Goal: Task Accomplishment & Management: Use online tool/utility

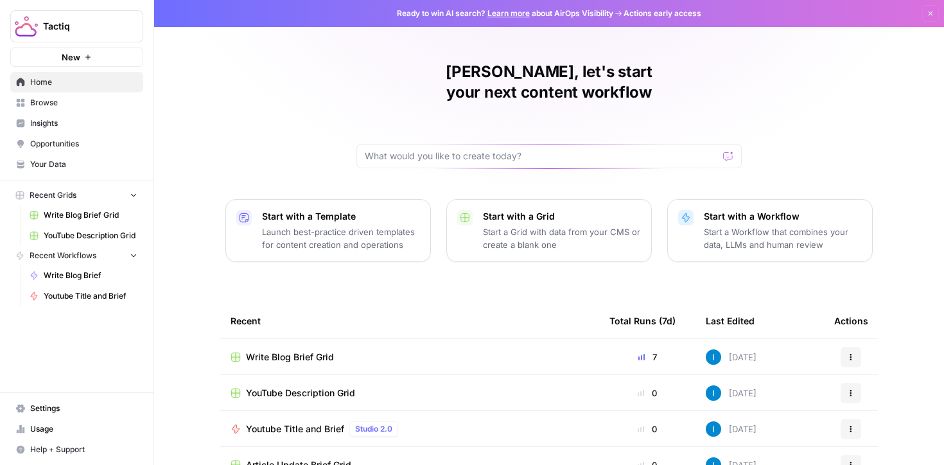
click at [296, 351] on span "Write Blog Brief Grid" at bounding box center [290, 357] width 88 height 13
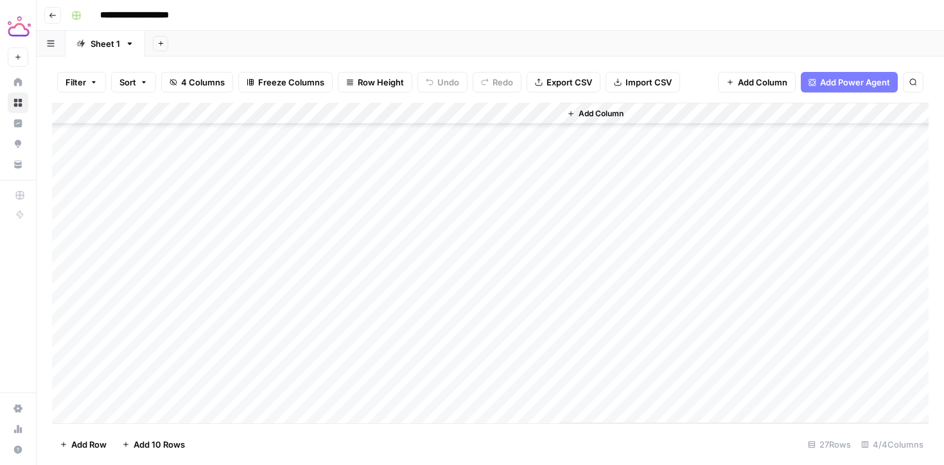
scroll to position [311, 0]
click at [367, 394] on div "Add Column" at bounding box center [490, 263] width 876 height 320
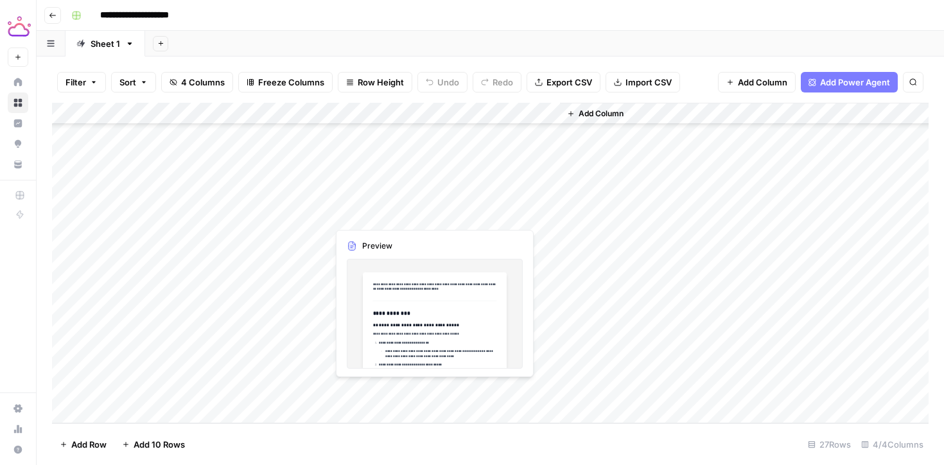
click at [367, 394] on div "Add Column" at bounding box center [490, 263] width 876 height 320
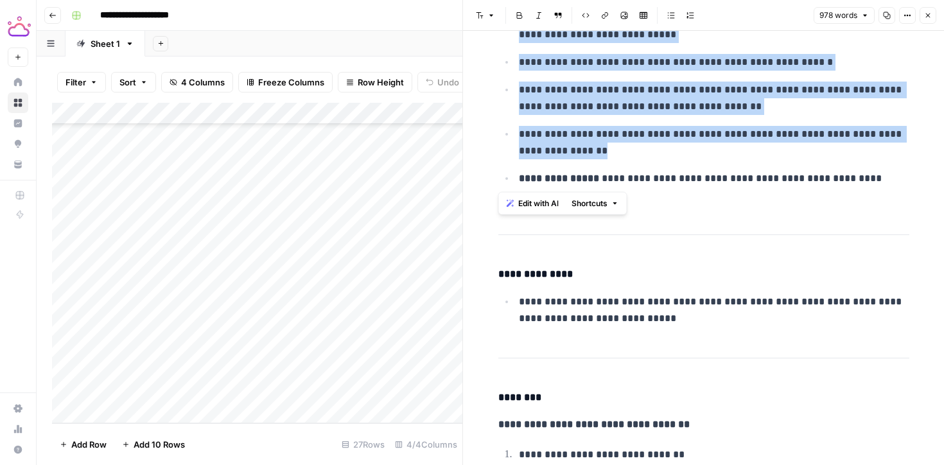
scroll to position [3736, 0]
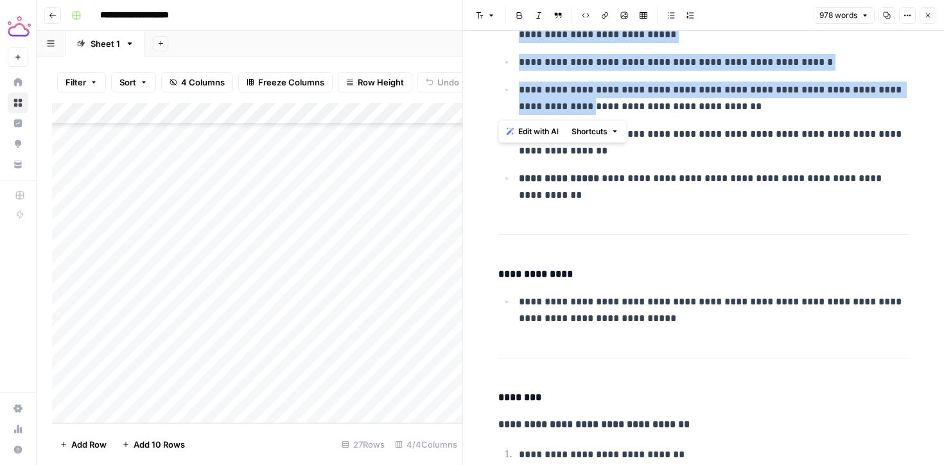
drag, startPoint x: 501, startPoint y: 159, endPoint x: 593, endPoint y: 106, distance: 105.8
copy div "**********"
